Goal: Browse casually

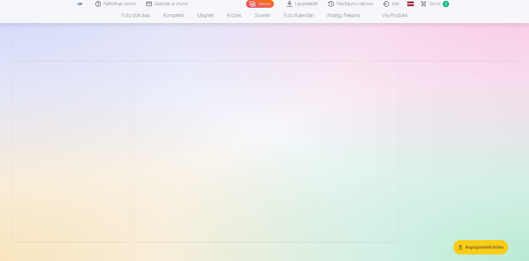
scroll to position [2137, 0]
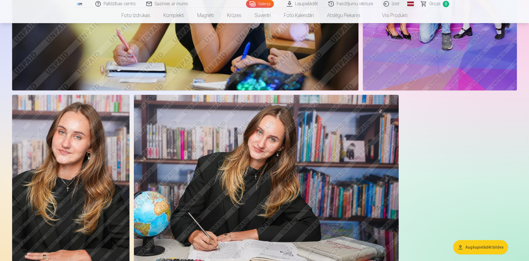
click at [247, 164] on img at bounding box center [266, 183] width 265 height 176
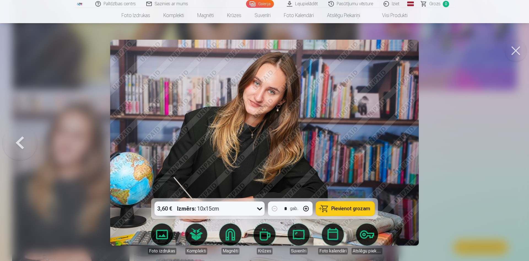
click at [247, 164] on img at bounding box center [264, 143] width 309 height 206
click at [513, 47] on button at bounding box center [516, 51] width 22 height 22
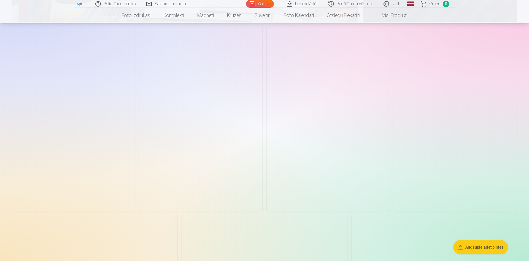
scroll to position [478, 0]
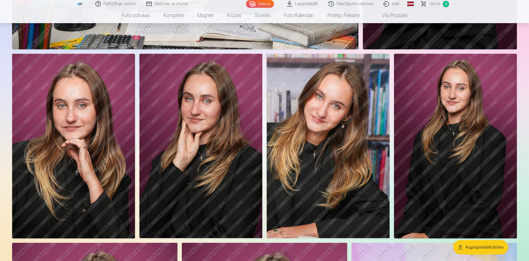
click at [327, 131] on img at bounding box center [328, 146] width 123 height 184
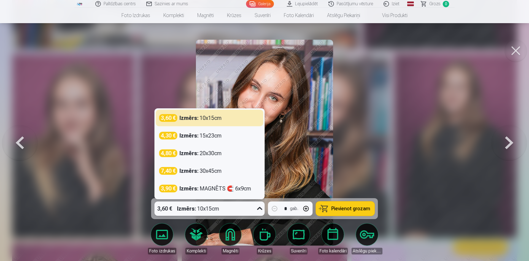
click at [259, 208] on icon at bounding box center [259, 208] width 5 height 3
click at [459, 126] on div at bounding box center [264, 130] width 529 height 261
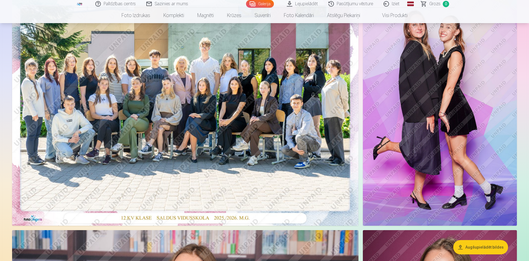
scroll to position [56, 0]
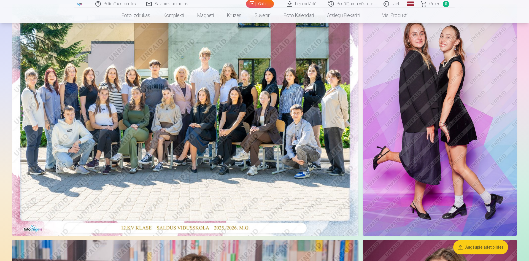
click at [296, 116] on img at bounding box center [185, 119] width 347 height 231
